Goal: Communication & Community: Answer question/provide support

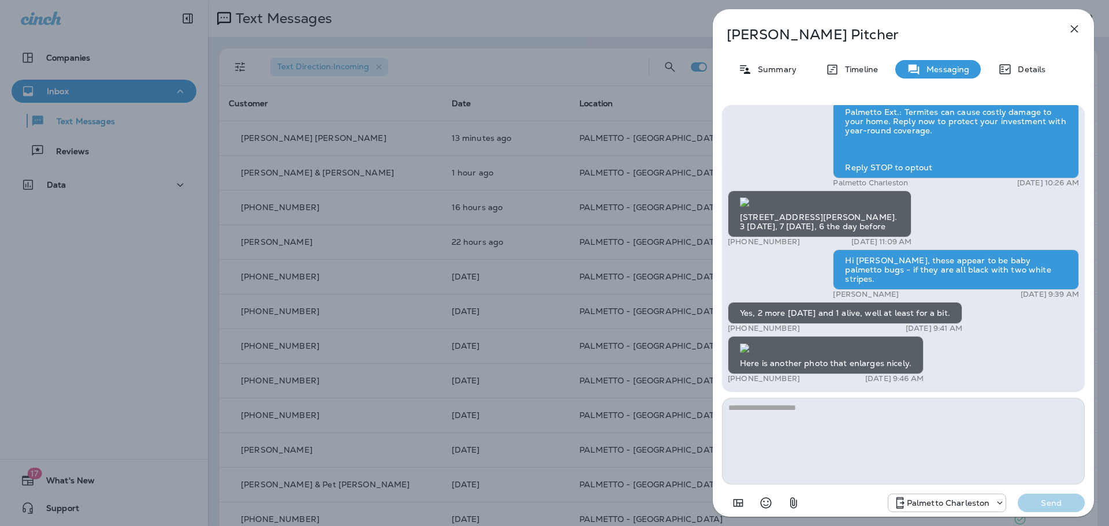
scroll to position [1, 0]
click at [749, 344] on img at bounding box center [744, 348] width 9 height 9
click at [820, 410] on textarea at bounding box center [903, 441] width 363 height 87
click at [815, 411] on textarea at bounding box center [903, 441] width 363 height 87
click at [802, 405] on textarea at bounding box center [903, 441] width 363 height 87
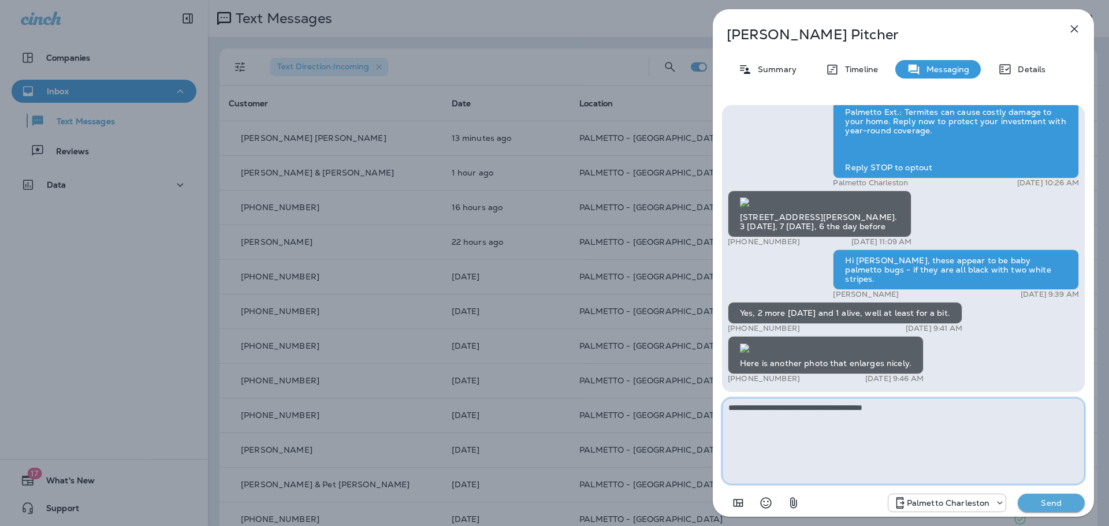
type textarea "**********"
click at [1053, 509] on button "Send" at bounding box center [1050, 503] width 67 height 18
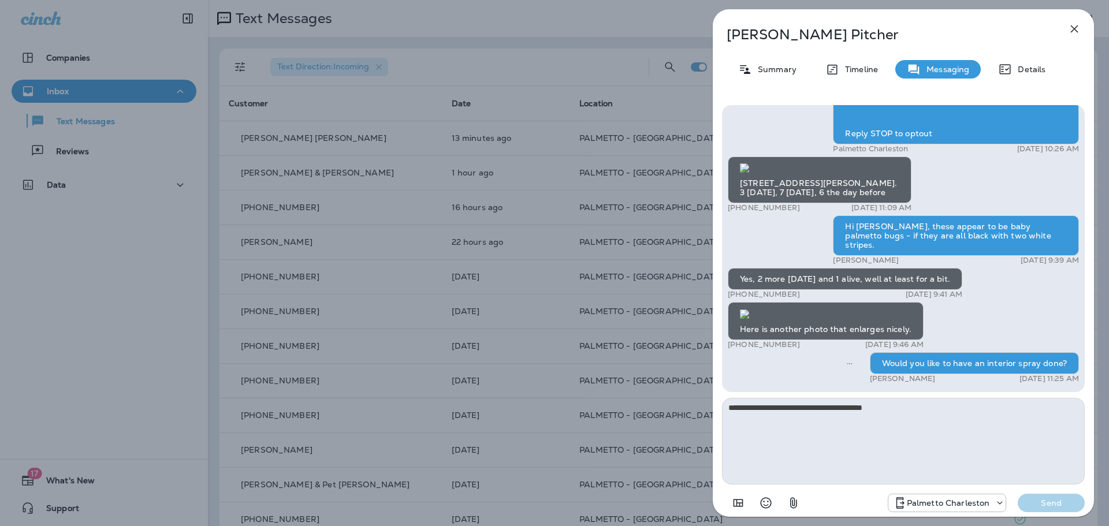
drag, startPoint x: 1076, startPoint y: 28, endPoint x: 1069, endPoint y: 38, distance: 11.9
click at [1076, 29] on icon "button" at bounding box center [1074, 29] width 14 height 14
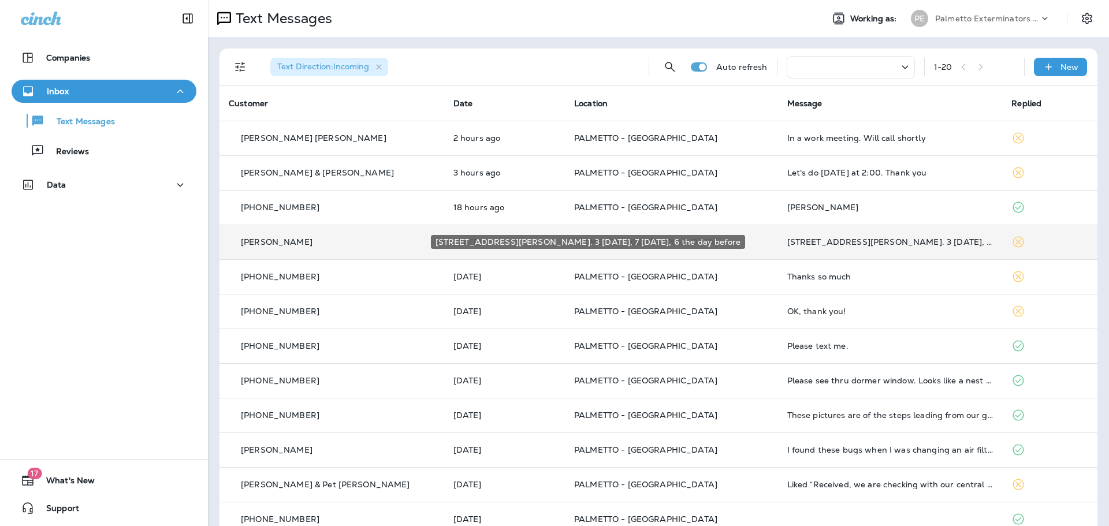
click at [861, 245] on div "[STREET_ADDRESS][PERSON_NAME]. 3 [DATE], 7 [DATE], 6 the day before" at bounding box center [890, 241] width 206 height 9
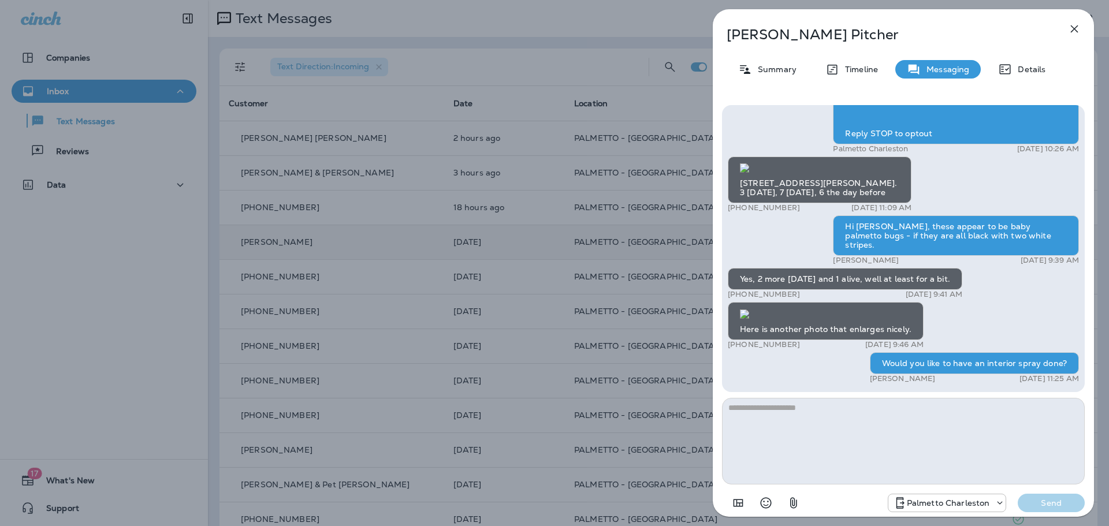
click at [1076, 32] on icon "button" at bounding box center [1075, 29] width 8 height 8
